Goal: Information Seeking & Learning: Learn about a topic

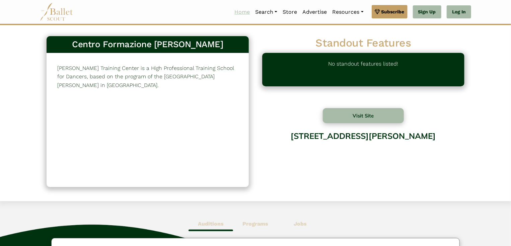
click at [237, 11] on link "Home" at bounding box center [242, 12] width 21 height 14
click at [373, 115] on button "Visit Site" at bounding box center [363, 115] width 81 height 15
drag, startPoint x: 460, startPoint y: 137, endPoint x: 267, endPoint y: 136, distance: 193.7
click at [267, 136] on div "Via Privata Luigi Cirenei, 8, 20128 Milano MI, Italy" at bounding box center [363, 153] width 202 height 54
click at [239, 12] on link "Home" at bounding box center [242, 12] width 21 height 14
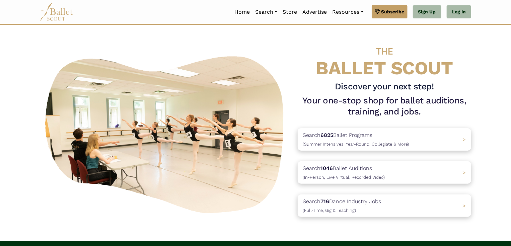
click at [366, 115] on h1 "Your one-stop shop for ballet auditions, training, and jobs." at bounding box center [383, 106] width 173 height 23
click at [236, 11] on link "Home" at bounding box center [242, 12] width 21 height 14
click at [268, 36] on link "Programs" at bounding box center [284, 38] width 64 height 10
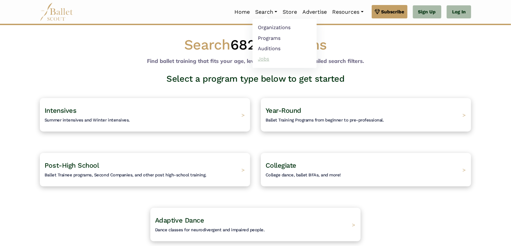
click at [261, 57] on link "Jobs" at bounding box center [284, 59] width 64 height 10
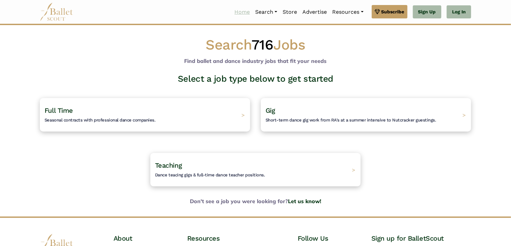
click at [236, 11] on link "Home" at bounding box center [242, 12] width 21 height 14
